Goal: Check status: Check status

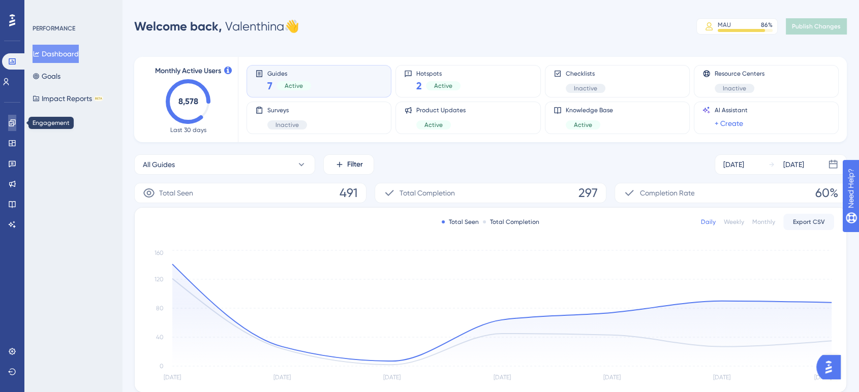
click at [12, 116] on link at bounding box center [12, 123] width 8 height 16
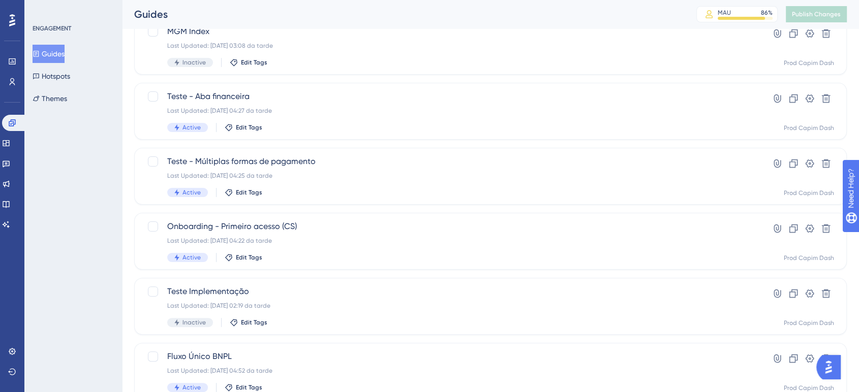
scroll to position [226, 0]
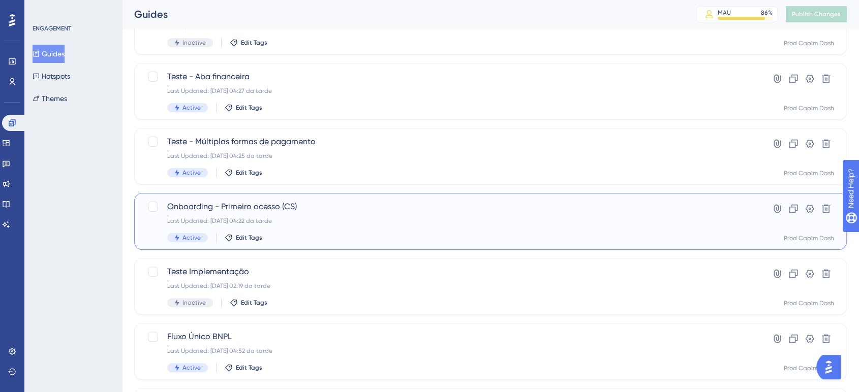
click at [488, 217] on div "Last Updated: [DATE] 04:22 da tarde" at bounding box center [449, 221] width 565 height 8
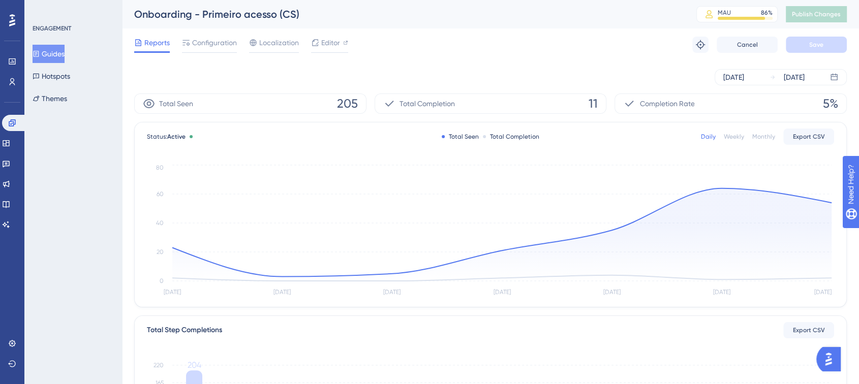
scroll to position [276, 0]
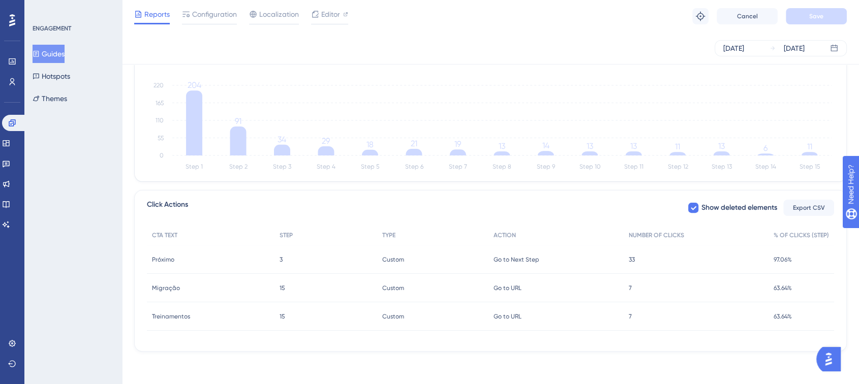
click at [183, 317] on span "Treinamentos" at bounding box center [171, 317] width 38 height 8
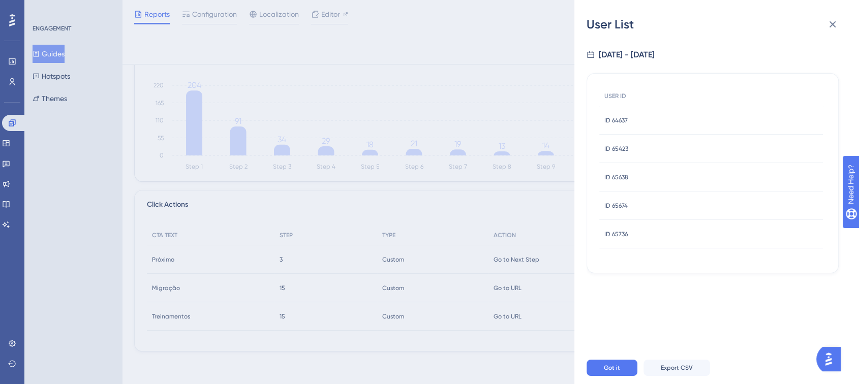
click at [613, 116] on span "ID 64637" at bounding box center [615, 120] width 23 height 8
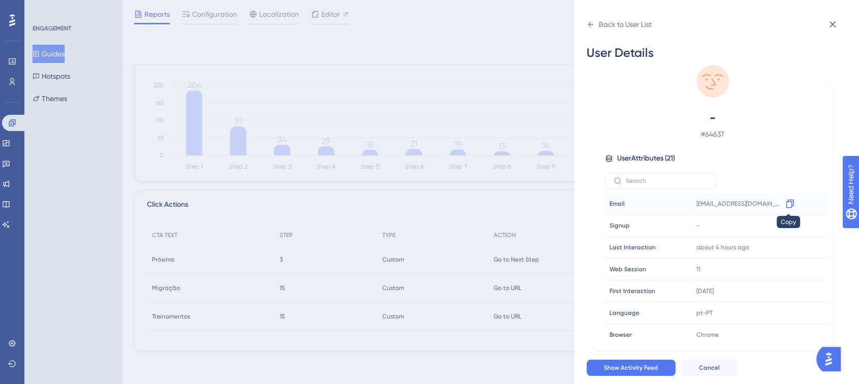
click at [787, 200] on icon at bounding box center [790, 204] width 8 height 9
click at [836, 30] on button at bounding box center [832, 24] width 20 height 20
